Goal: Find specific page/section: Find specific page/section

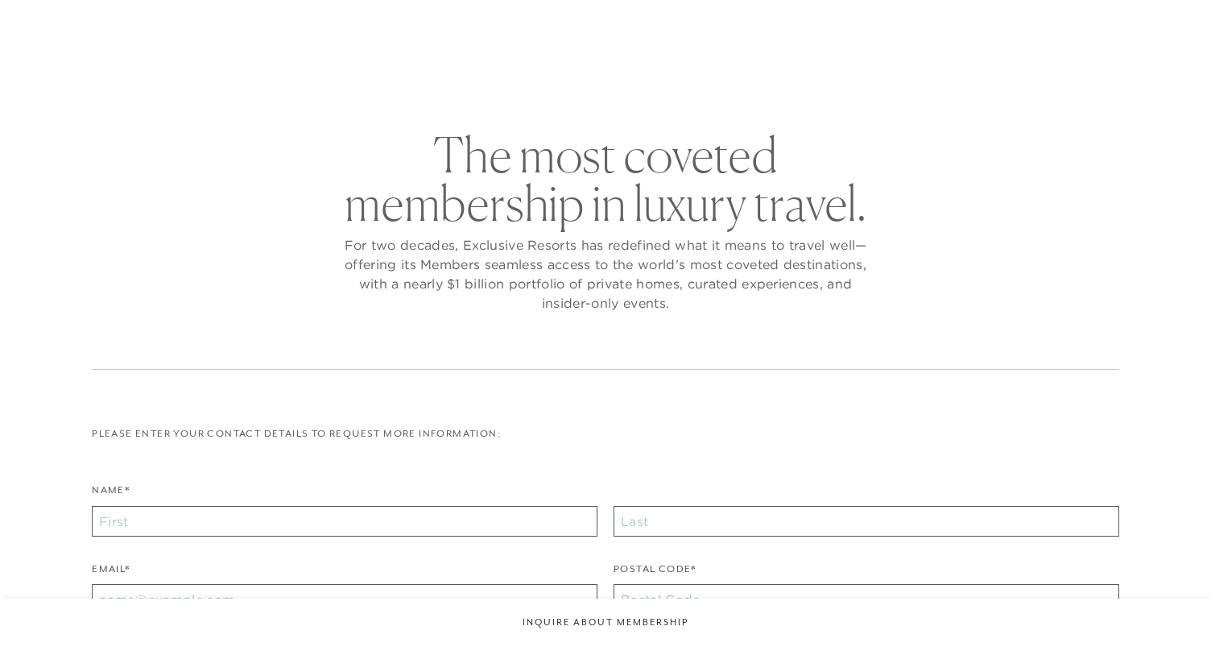
checkbox input "false"
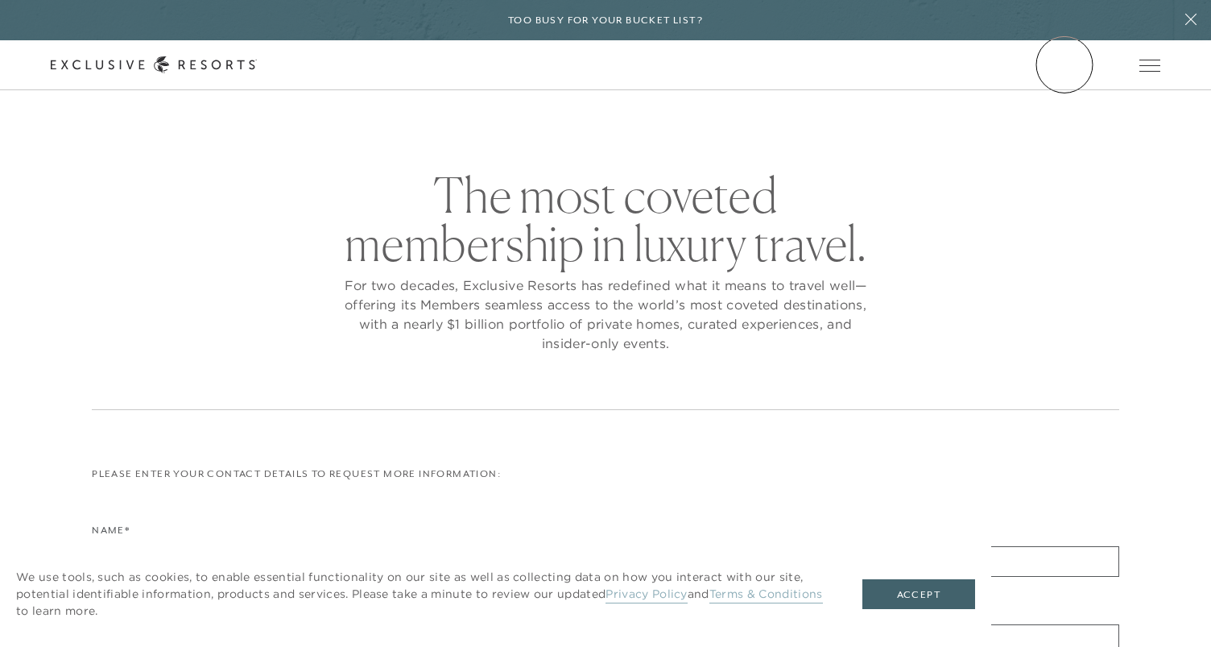
click at [0, 0] on link "Member Login" at bounding box center [0, 0] width 0 height 0
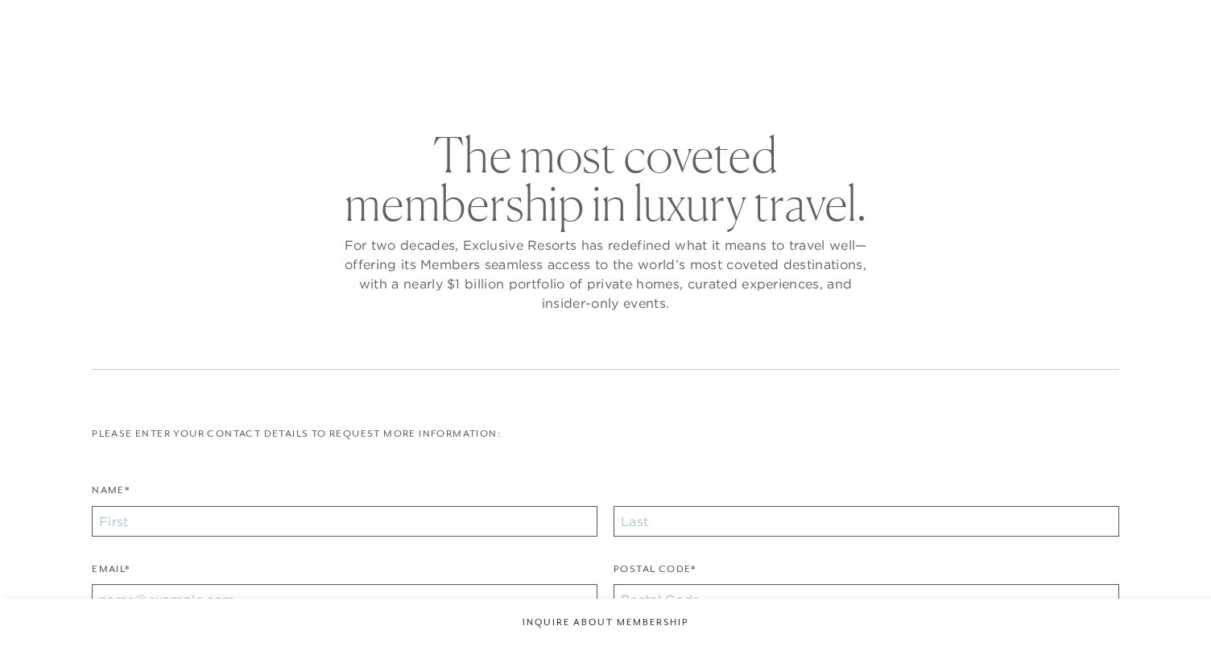
checkbox input "false"
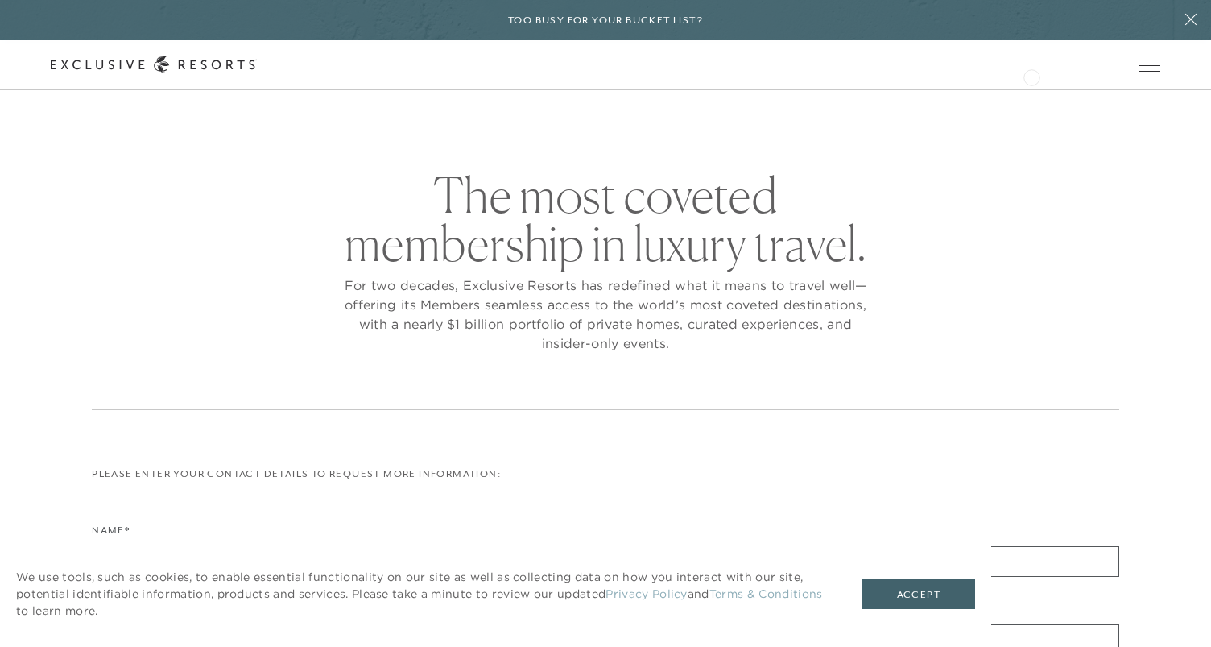
click at [0, 0] on link "Member Login" at bounding box center [0, 0] width 0 height 0
